Goal: Task Accomplishment & Management: Manage account settings

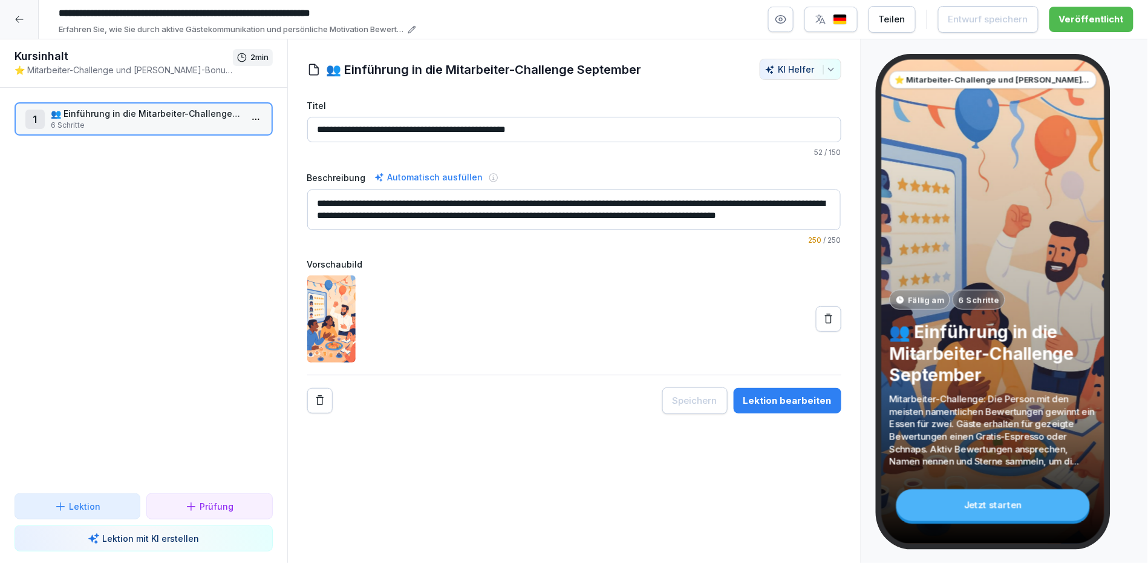
click at [5, 16] on div at bounding box center [19, 19] width 39 height 39
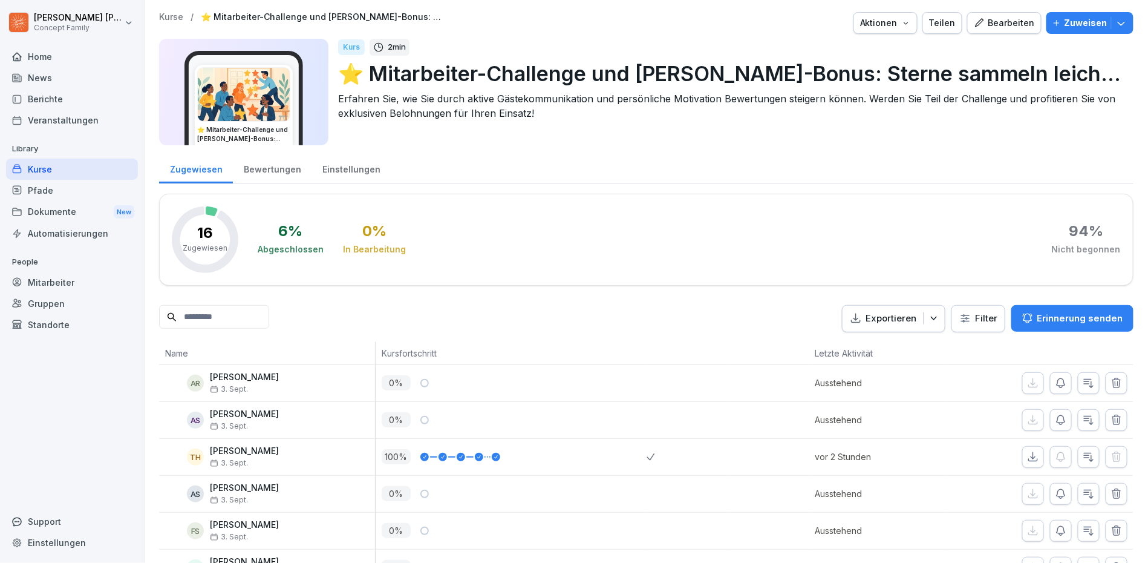
click at [1008, 24] on div "Bearbeiten" at bounding box center [1004, 22] width 61 height 13
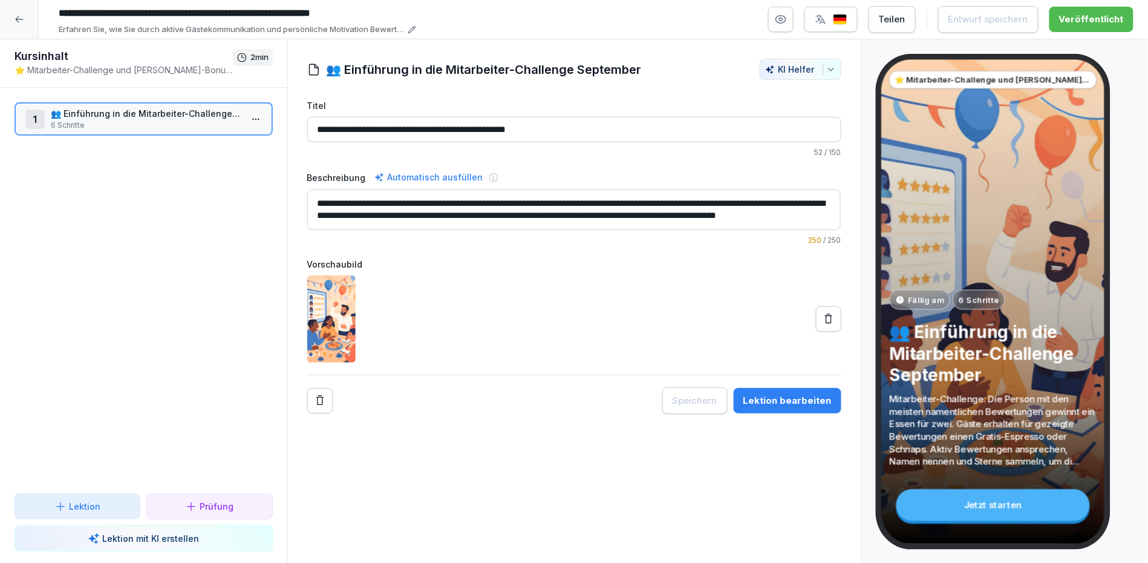
click at [28, 13] on div at bounding box center [19, 19] width 39 height 39
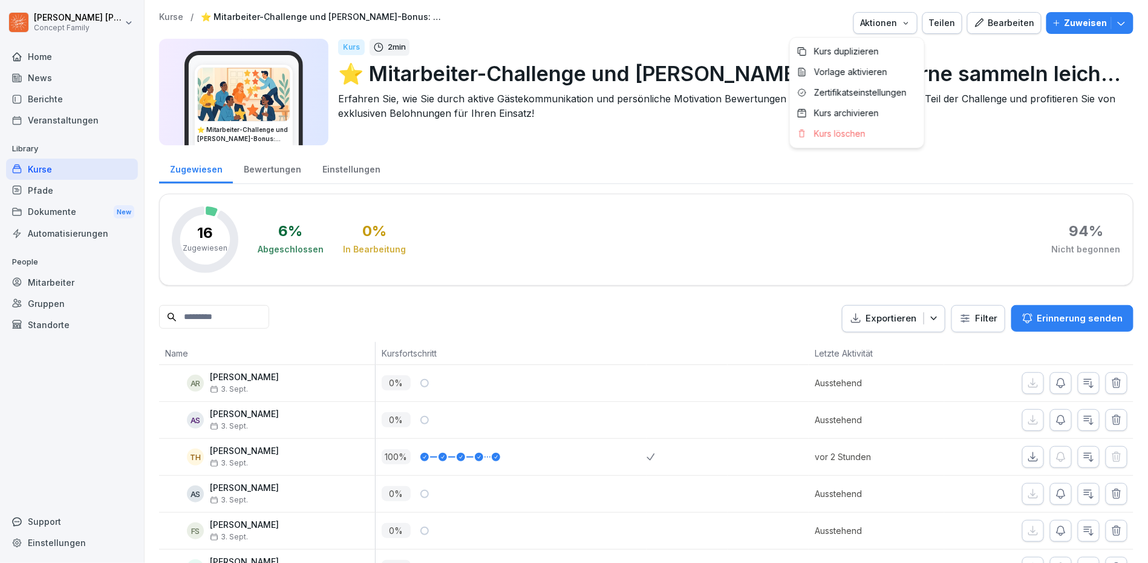
click at [905, 27] on div "Aktionen" at bounding box center [885, 22] width 51 height 13
click at [871, 127] on div "Kurs löschen" at bounding box center [857, 133] width 134 height 21
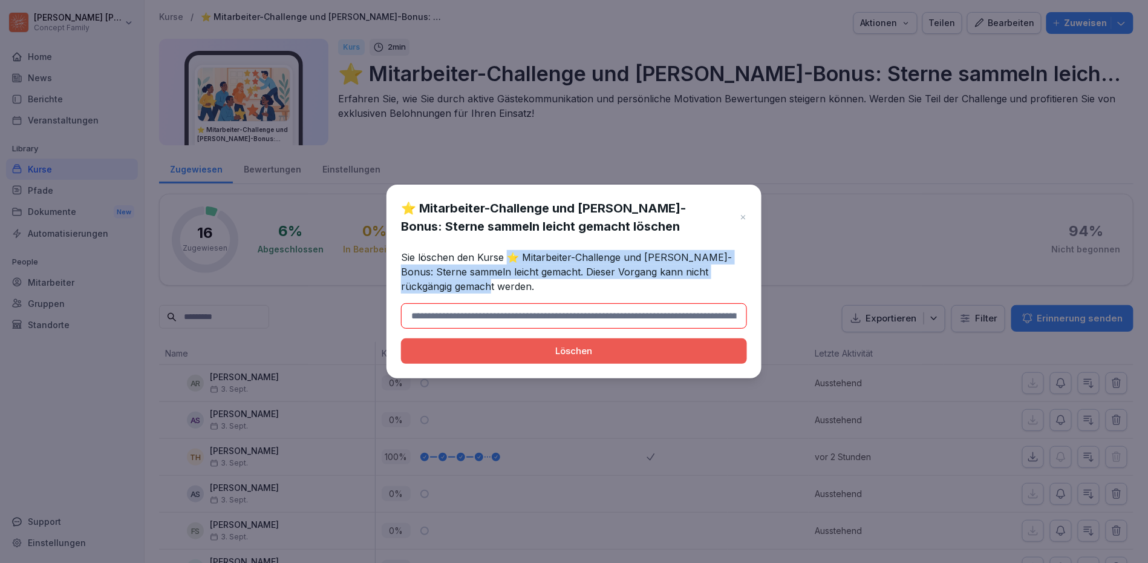
drag, startPoint x: 509, startPoint y: 259, endPoint x: 622, endPoint y: 294, distance: 118.4
click at [622, 294] on div "⭐ Mitarbeiter-Challenge und [PERSON_NAME]-Bonus: Sterne sammeln leicht gemacht …" at bounding box center [574, 281] width 375 height 194
copy p "⭐ Mitarbeiter-Challenge und [PERSON_NAME]-Bonus: Sterne sammeln leicht gemacht.…"
click at [577, 327] on input at bounding box center [574, 315] width 346 height 25
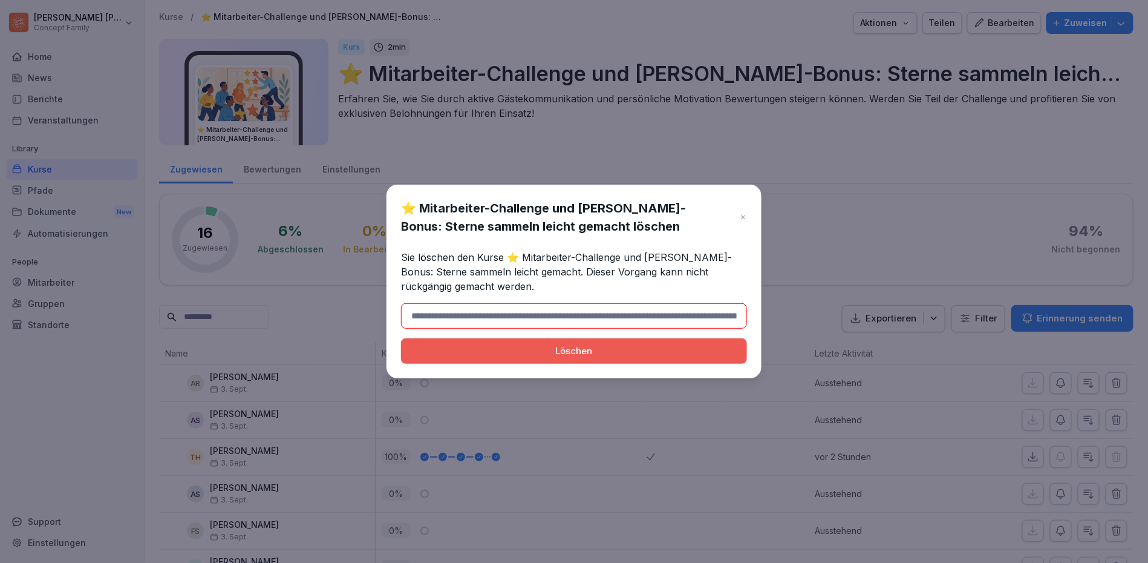
paste input "**********"
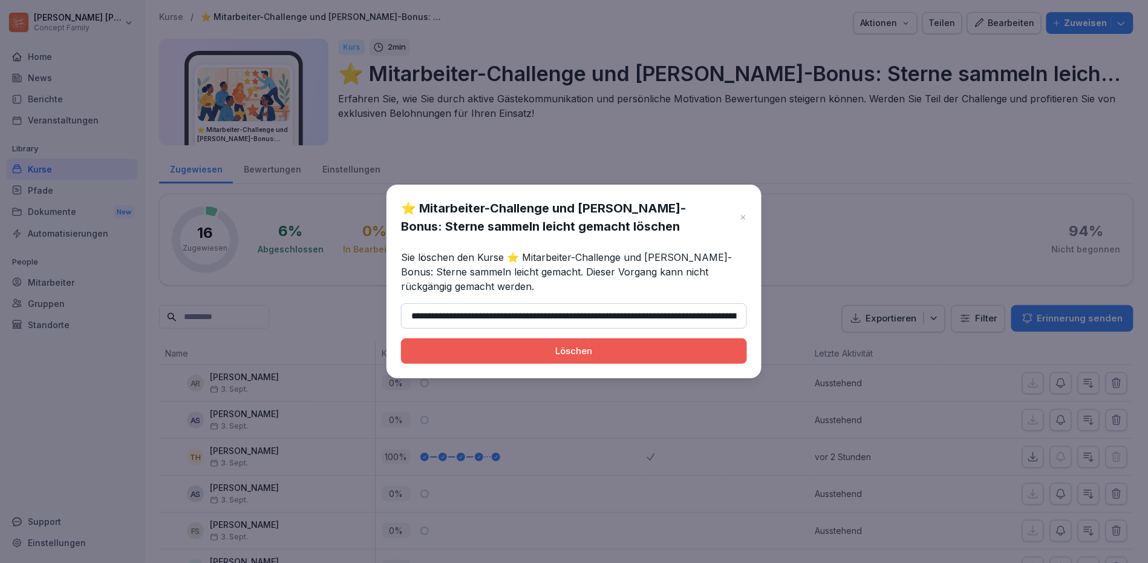
click at [574, 351] on button "Löschen" at bounding box center [574, 350] width 346 height 25
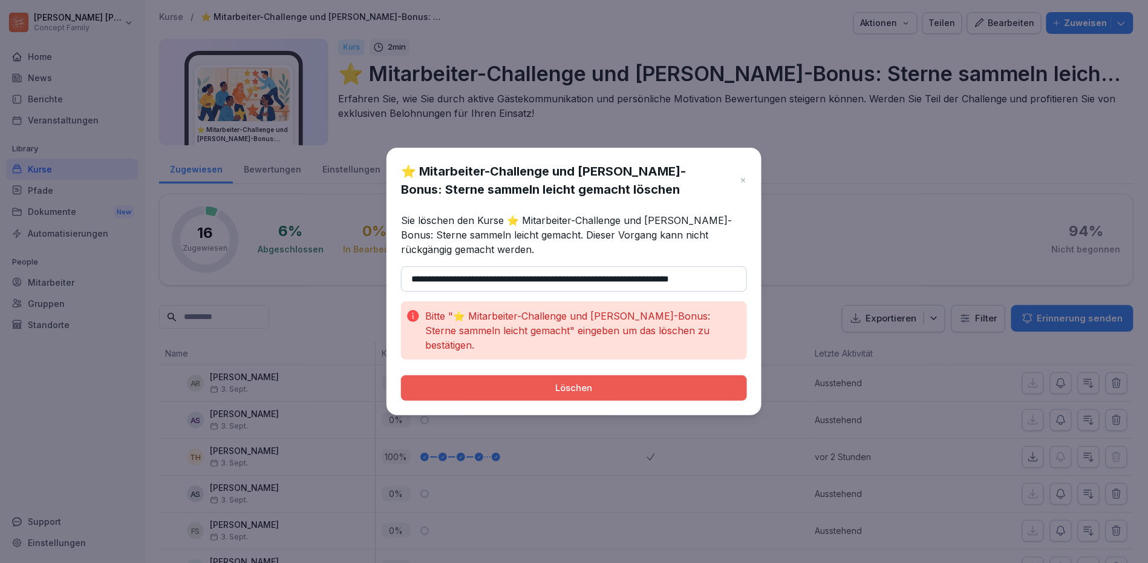
click at [574, 380] on button "Löschen" at bounding box center [574, 387] width 346 height 25
click at [555, 382] on div "Löschen" at bounding box center [574, 387] width 327 height 13
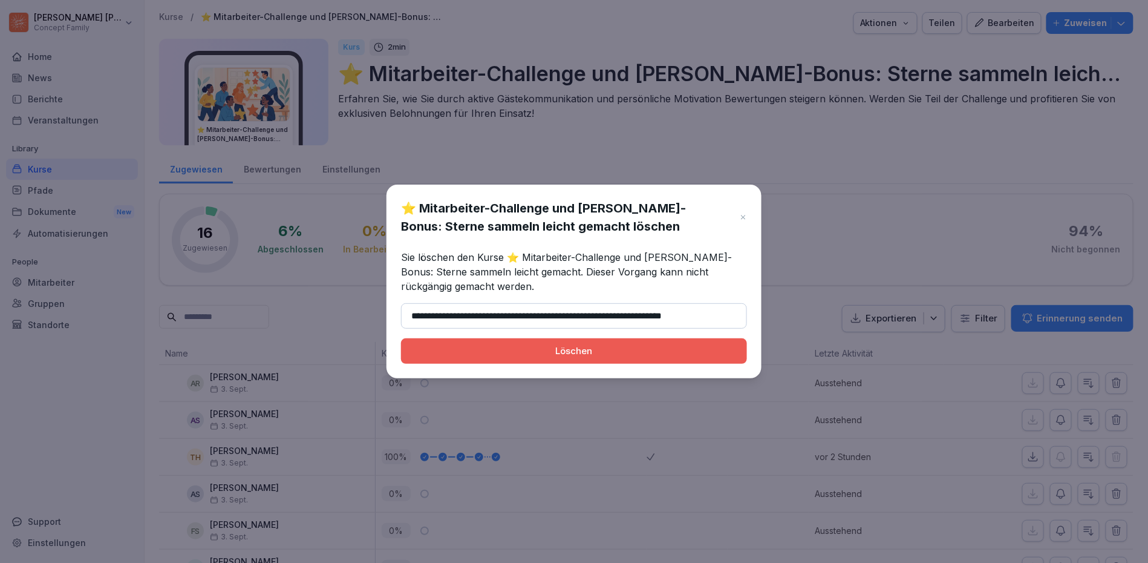
type input "**********"
click at [673, 348] on div "Löschen" at bounding box center [574, 350] width 327 height 13
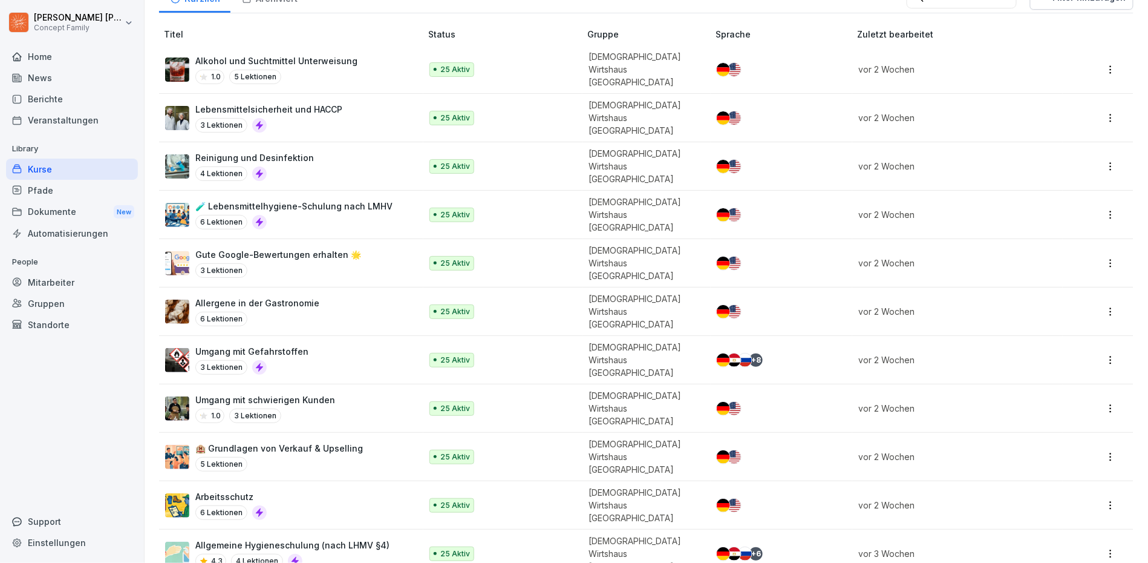
scroll to position [135, 0]
